Goal: Information Seeking & Learning: Learn about a topic

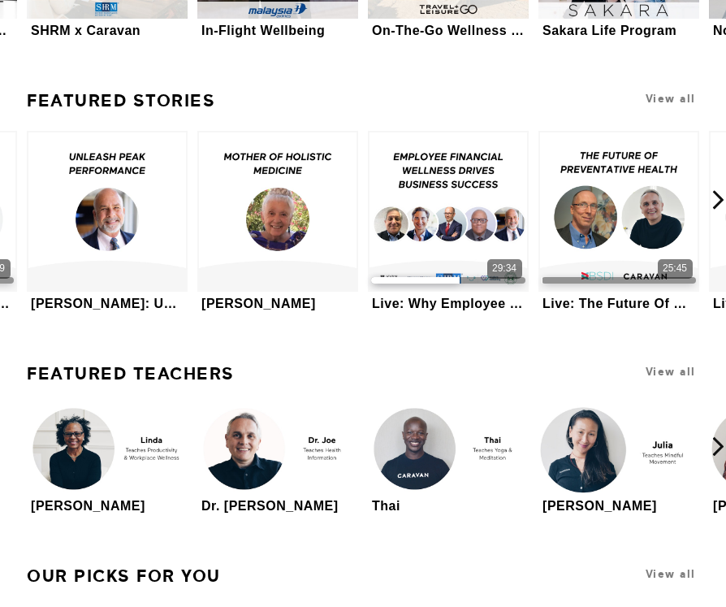
scroll to position [3511, 0]
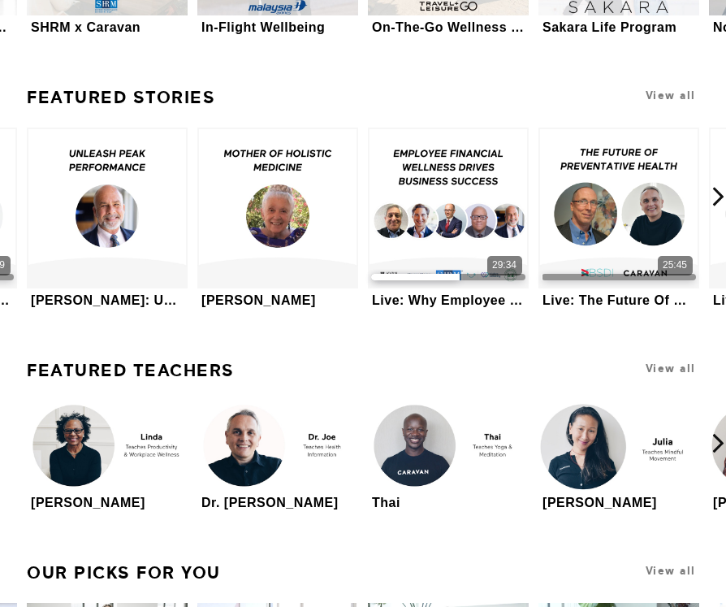
click at [132, 366] on link "Featured Teachers" at bounding box center [131, 370] width 208 height 34
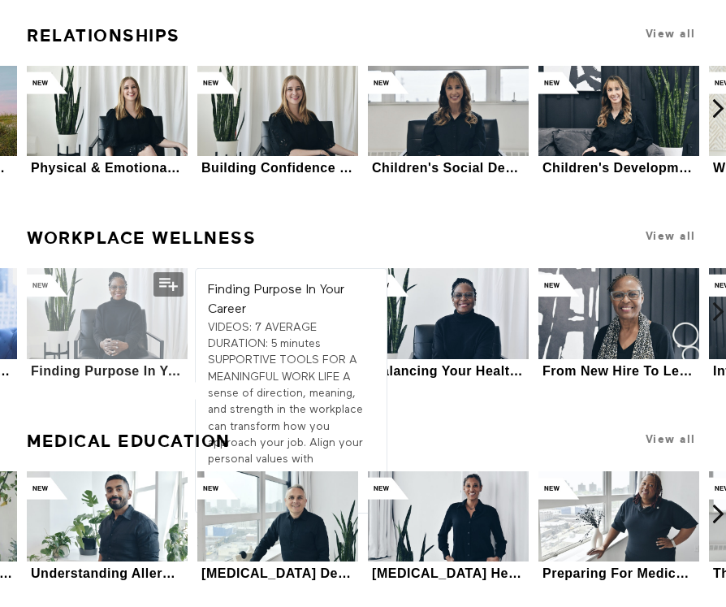
scroll to position [5895, 0]
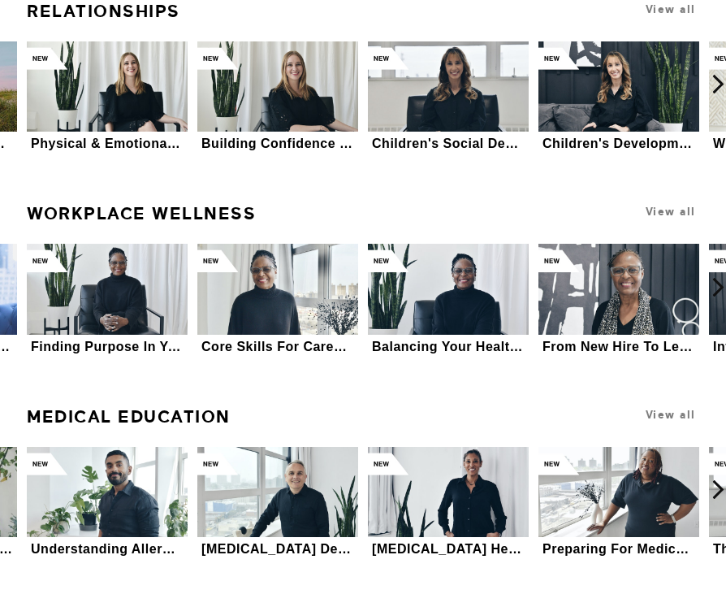
click at [88, 400] on link "Medical Education" at bounding box center [129, 417] width 204 height 34
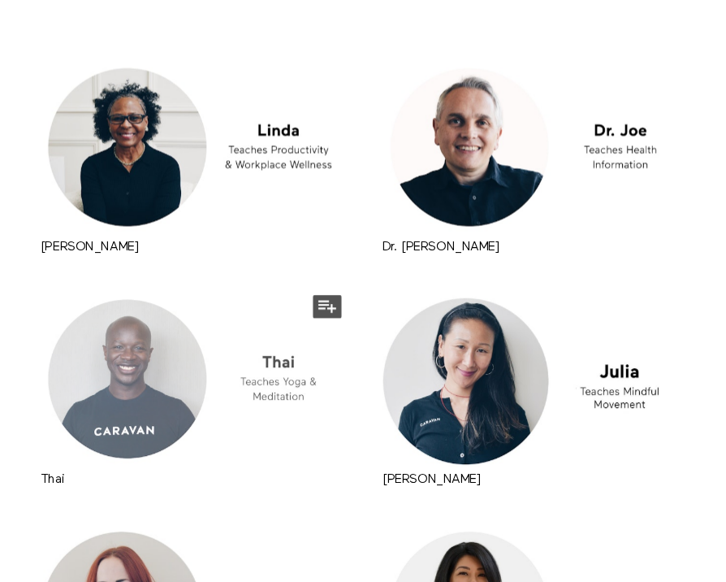
scroll to position [472, 0]
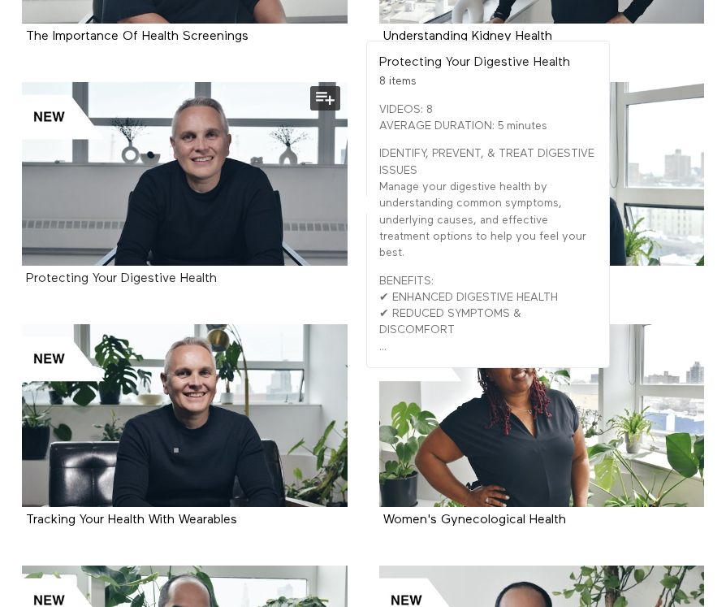
scroll to position [1195, 0]
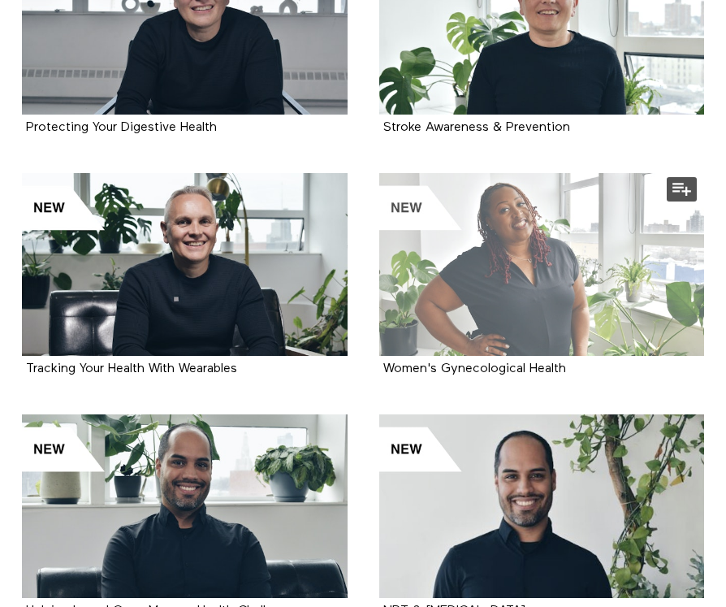
click at [424, 329] on div at bounding box center [542, 264] width 326 height 183
